Goal: Task Accomplishment & Management: Manage account settings

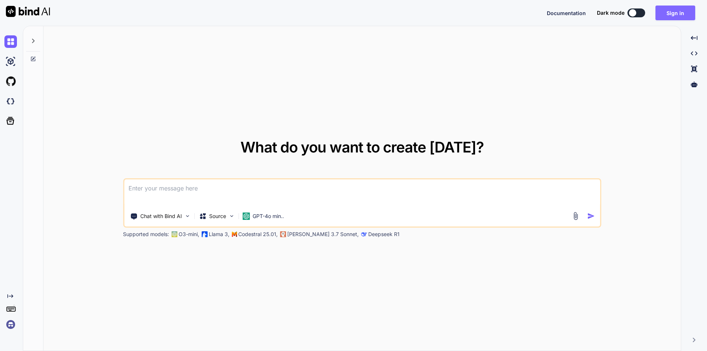
click at [678, 12] on button "Sign in" at bounding box center [675, 13] width 40 height 15
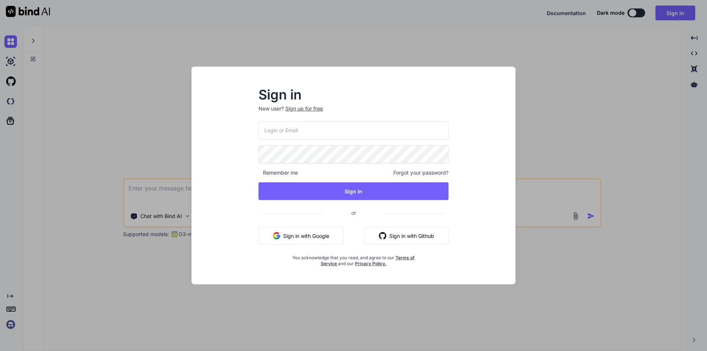
click at [427, 172] on span "Forgot your password?" at bounding box center [420, 172] width 55 height 7
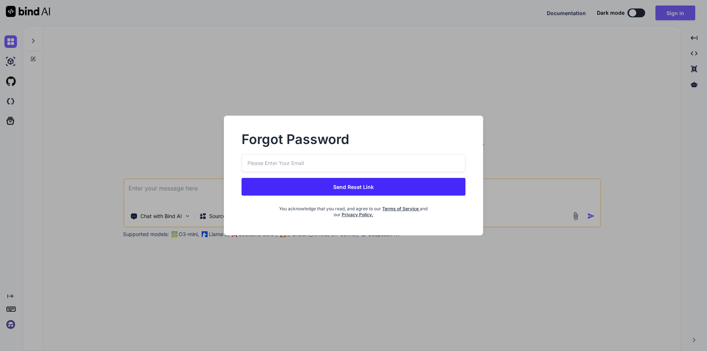
click at [375, 165] on input "email" at bounding box center [354, 163] width 224 height 18
paste input "[EMAIL_ADDRESS][DOMAIN_NAME]"
type input "[EMAIL_ADDRESS][DOMAIN_NAME]"
click at [374, 190] on button "Send Reset Link" at bounding box center [354, 187] width 224 height 18
click at [349, 186] on button "Send Reset Link" at bounding box center [354, 187] width 224 height 18
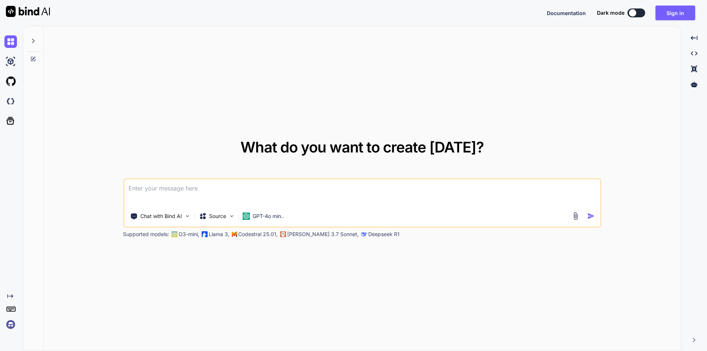
click at [281, 191] on textarea at bounding box center [362, 192] width 476 height 27
paste textarea
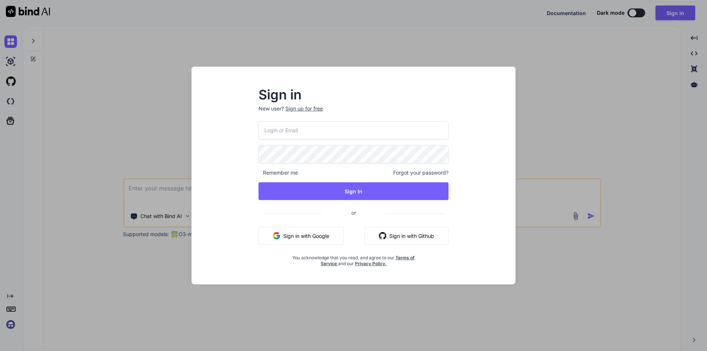
click at [415, 289] on div "Sign in New user? Sign up for free Remember me Forgot your password? Sign In or…" at bounding box center [353, 175] width 707 height 351
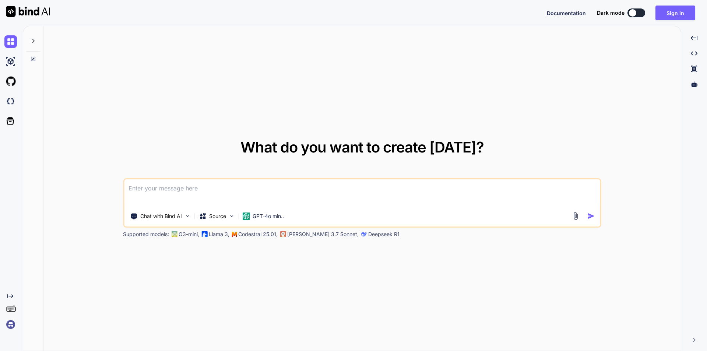
click at [222, 191] on textarea at bounding box center [362, 192] width 476 height 27
paste textarea
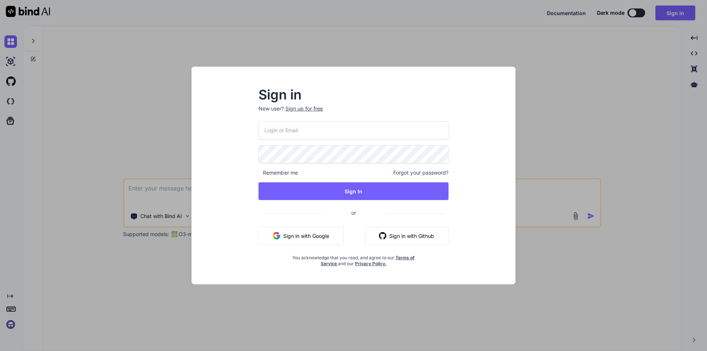
click at [151, 76] on div "Sign in New user? Sign up for free Remember me Forgot your password? Sign In or…" at bounding box center [353, 175] width 707 height 351
